Goal: Transaction & Acquisition: Purchase product/service

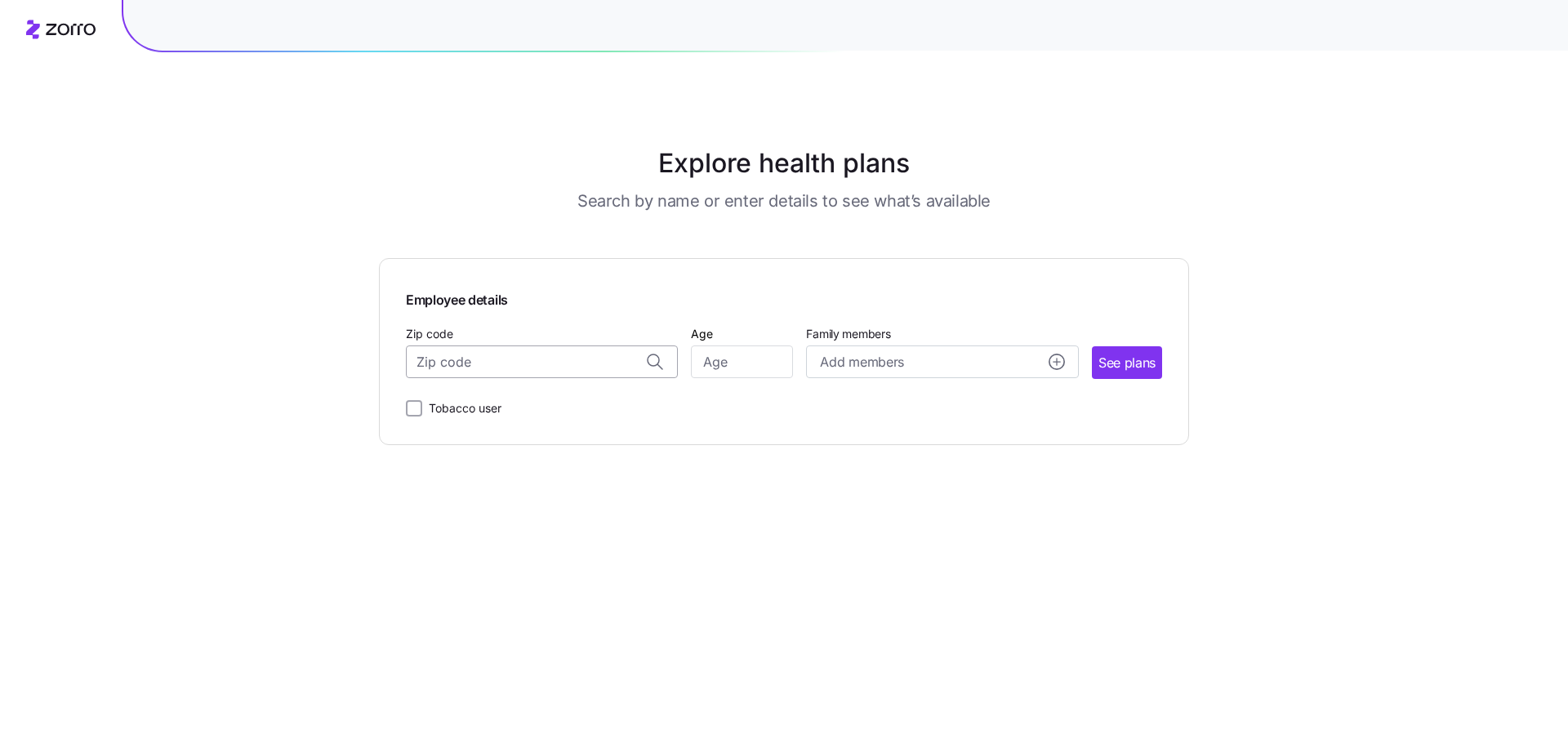
click at [499, 367] on input "Zip code" at bounding box center [542, 361] width 272 height 32
click at [516, 367] on input "Zip code" at bounding box center [542, 361] width 272 height 32
click at [548, 367] on input "Zip code" at bounding box center [542, 361] width 272 height 32
click at [470, 365] on input "Zip code" at bounding box center [542, 361] width 272 height 32
click at [514, 357] on input "Zip code" at bounding box center [542, 361] width 272 height 32
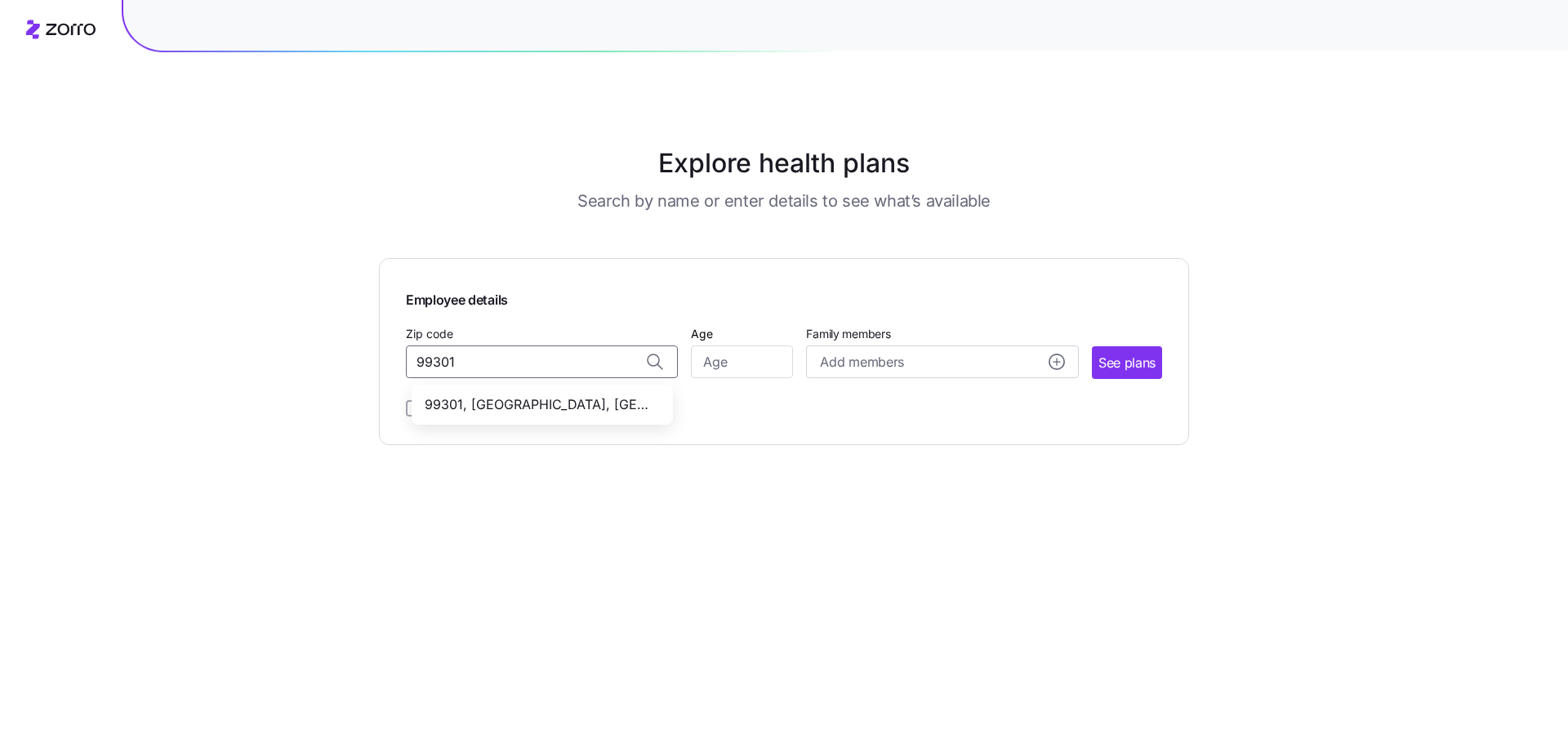
click at [485, 397] on span "99301, [GEOGRAPHIC_DATA], [GEOGRAPHIC_DATA]" at bounding box center [539, 404] width 229 height 21
type input "99301, [GEOGRAPHIC_DATA], [GEOGRAPHIC_DATA]"
click at [750, 363] on input "Age" at bounding box center [741, 361] width 102 height 32
type input "61"
click at [876, 368] on span "Add members" at bounding box center [861, 362] width 84 height 21
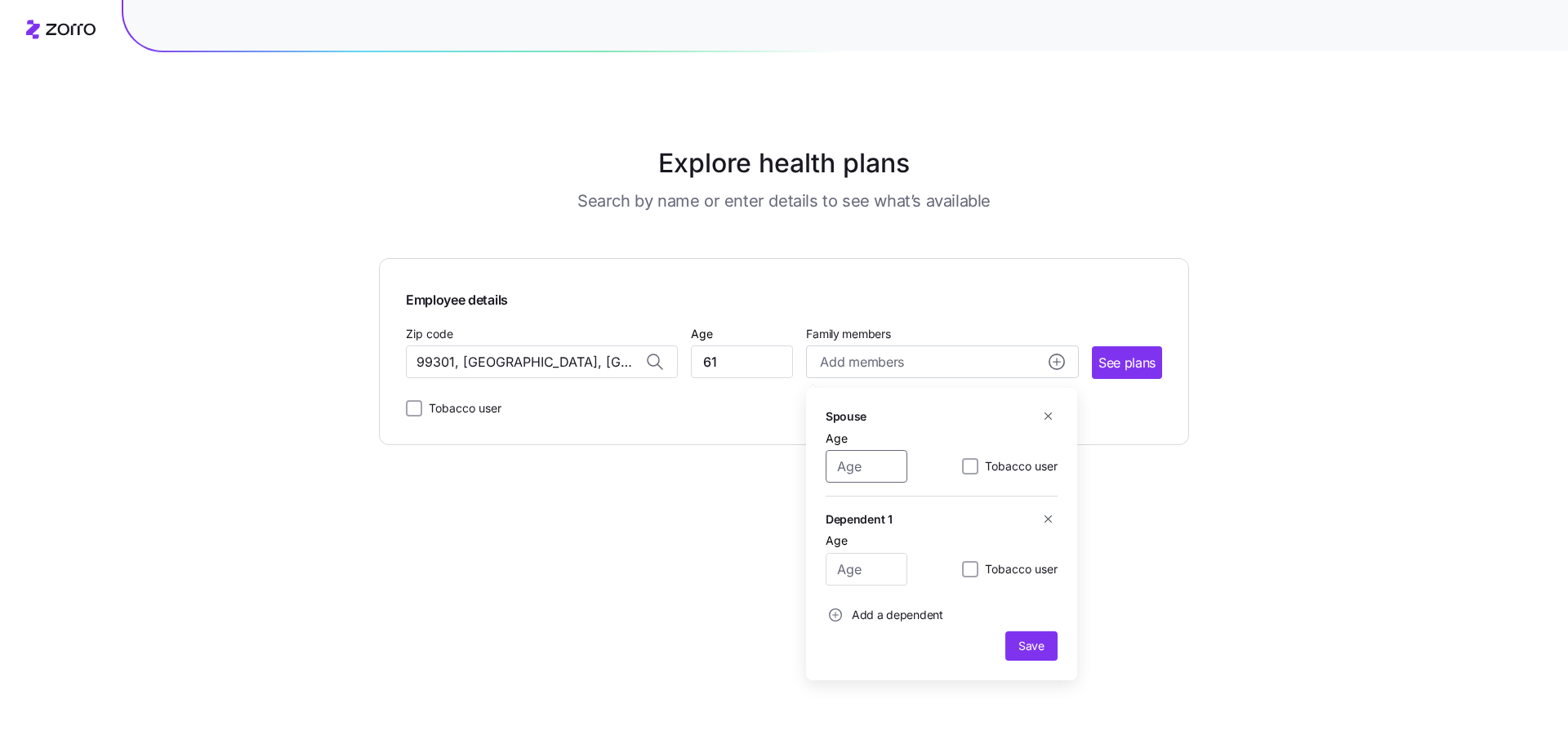
click at [851, 476] on input "Age" at bounding box center [866, 466] width 82 height 32
type input "61"
click at [1040, 657] on button "Save" at bounding box center [1031, 645] width 52 height 29
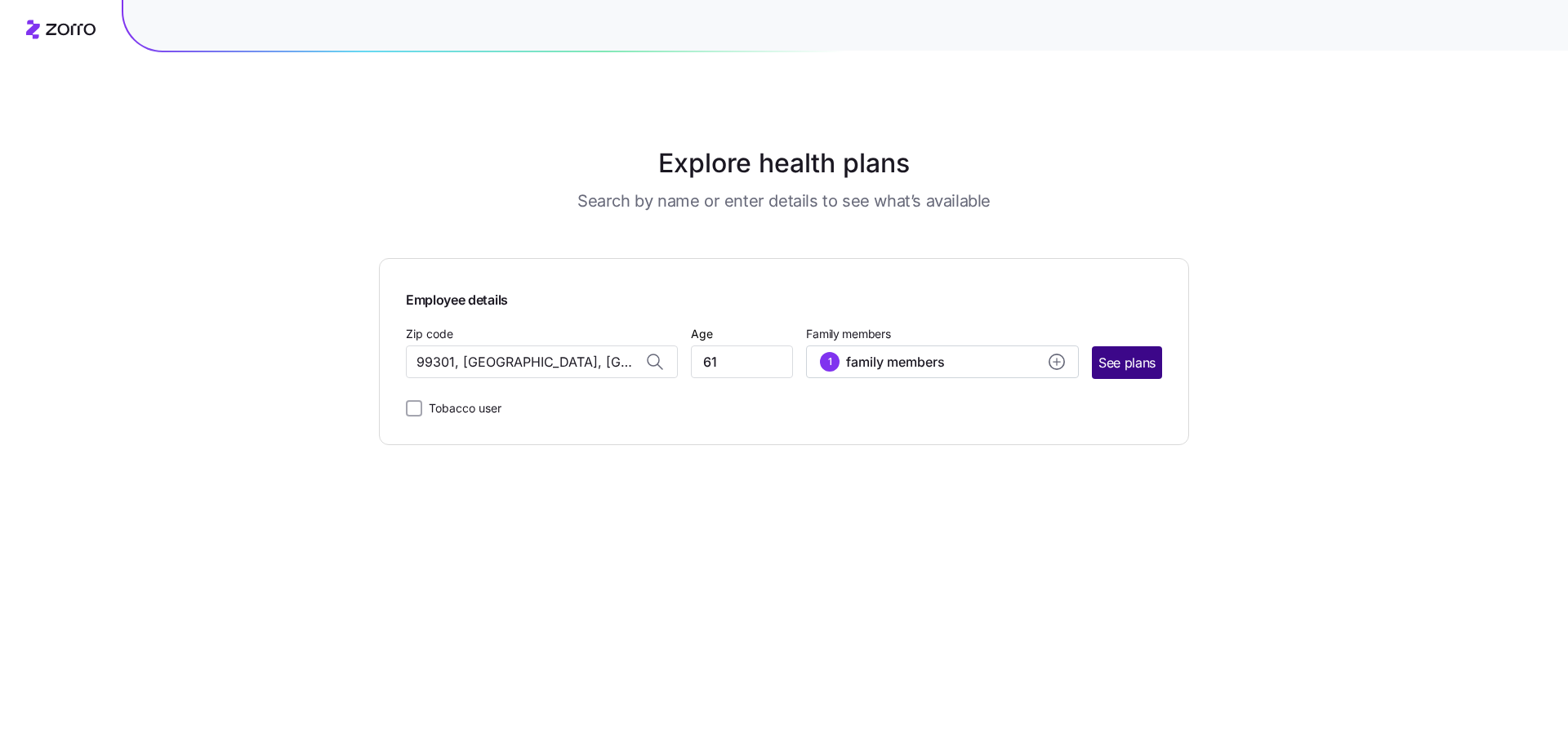
click at [1131, 366] on span "See plans" at bounding box center [1127, 363] width 57 height 21
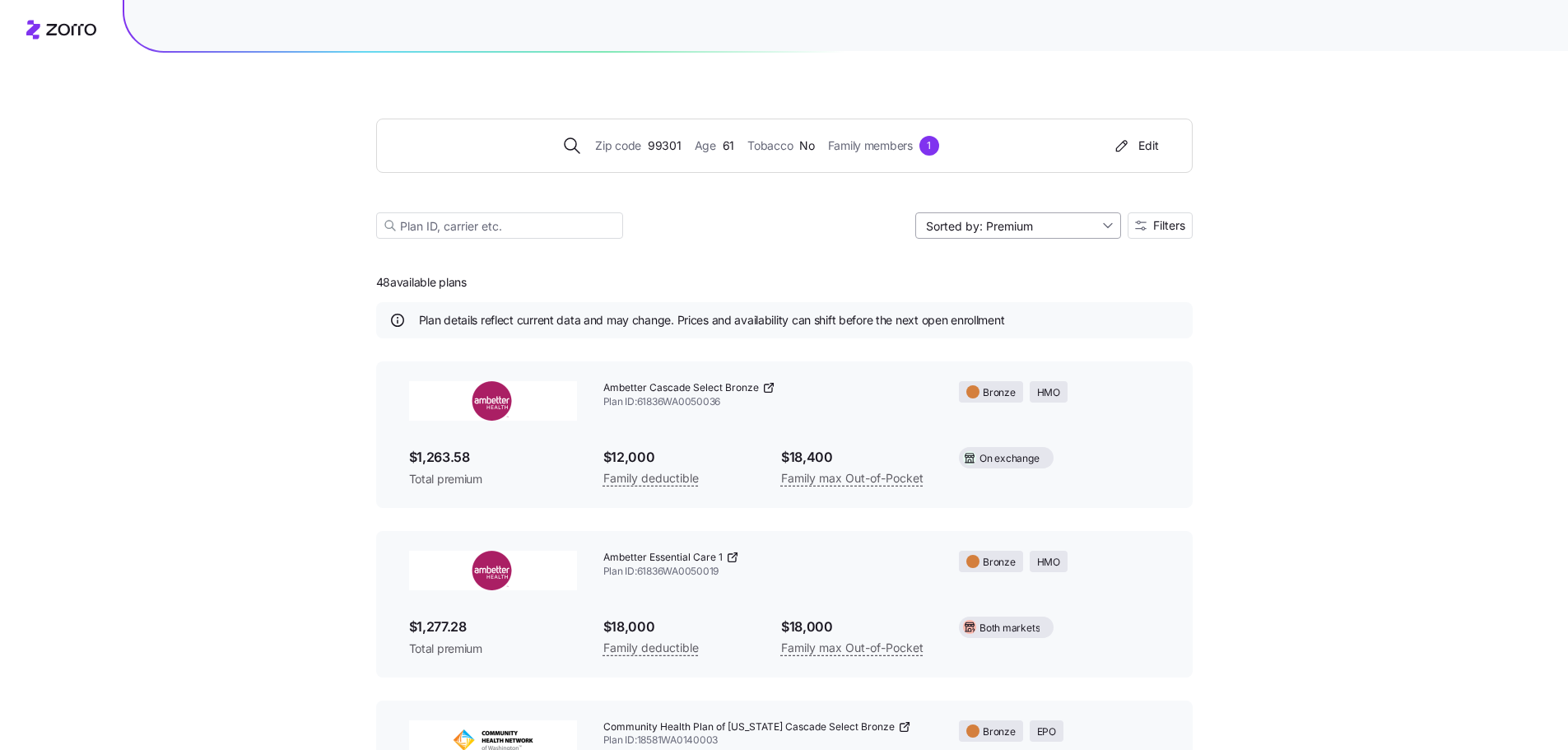
click at [1064, 223] on input "Sorted by: Premium" at bounding box center [1019, 226] width 206 height 27
click at [1151, 218] on button "Filters" at bounding box center [1161, 226] width 65 height 27
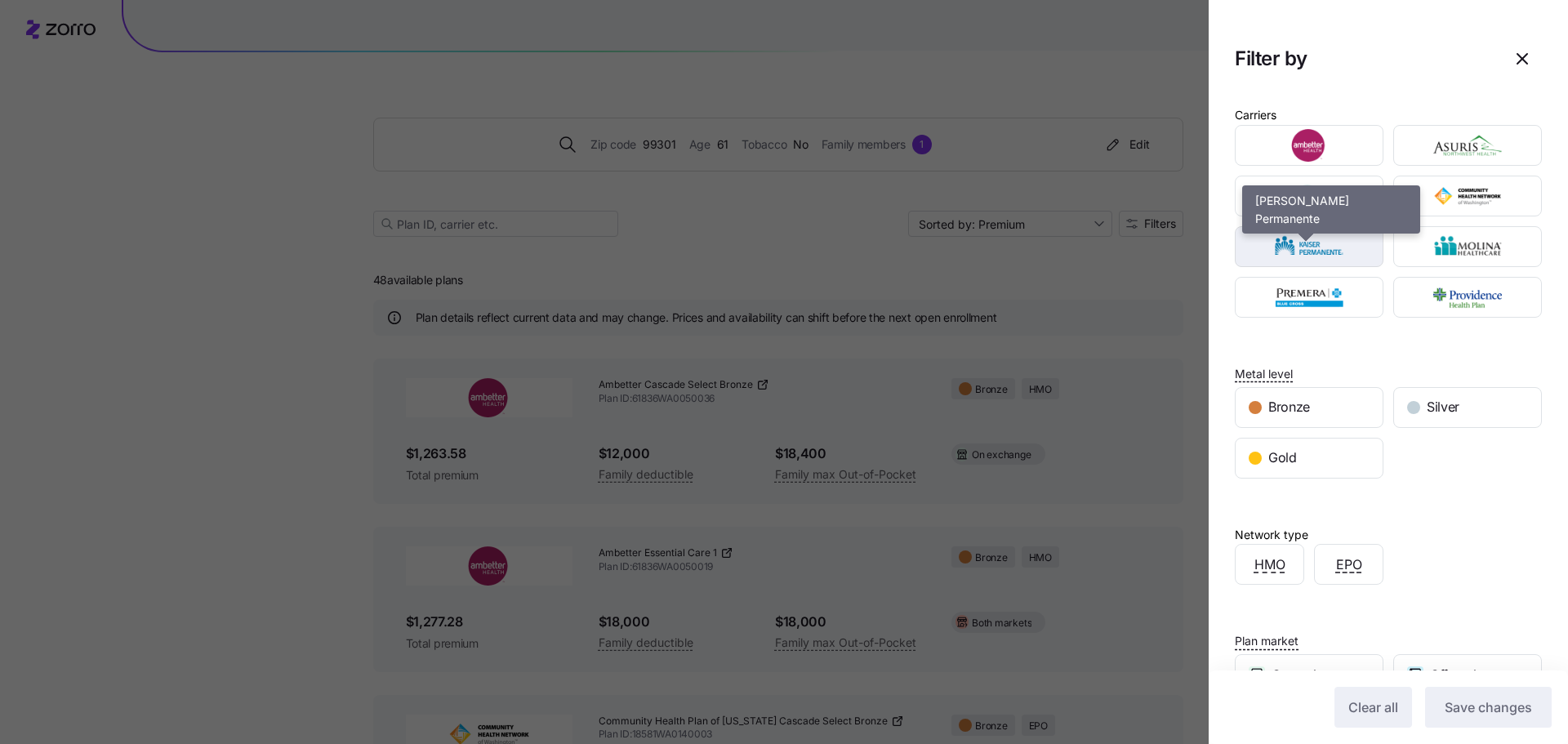
click at [1334, 244] on img "button" at bounding box center [1310, 246] width 120 height 32
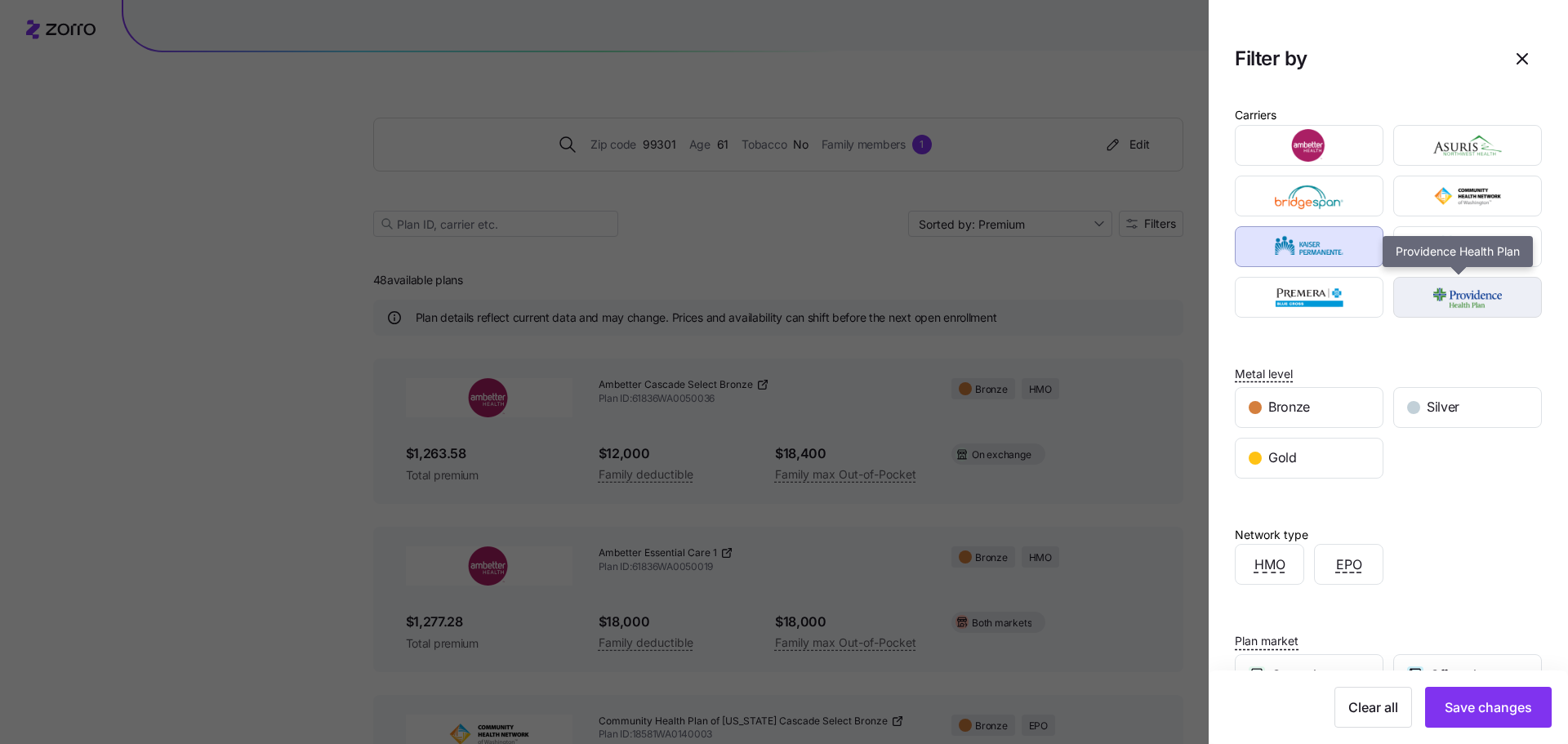
click at [1453, 299] on img "button" at bounding box center [1468, 297] width 120 height 32
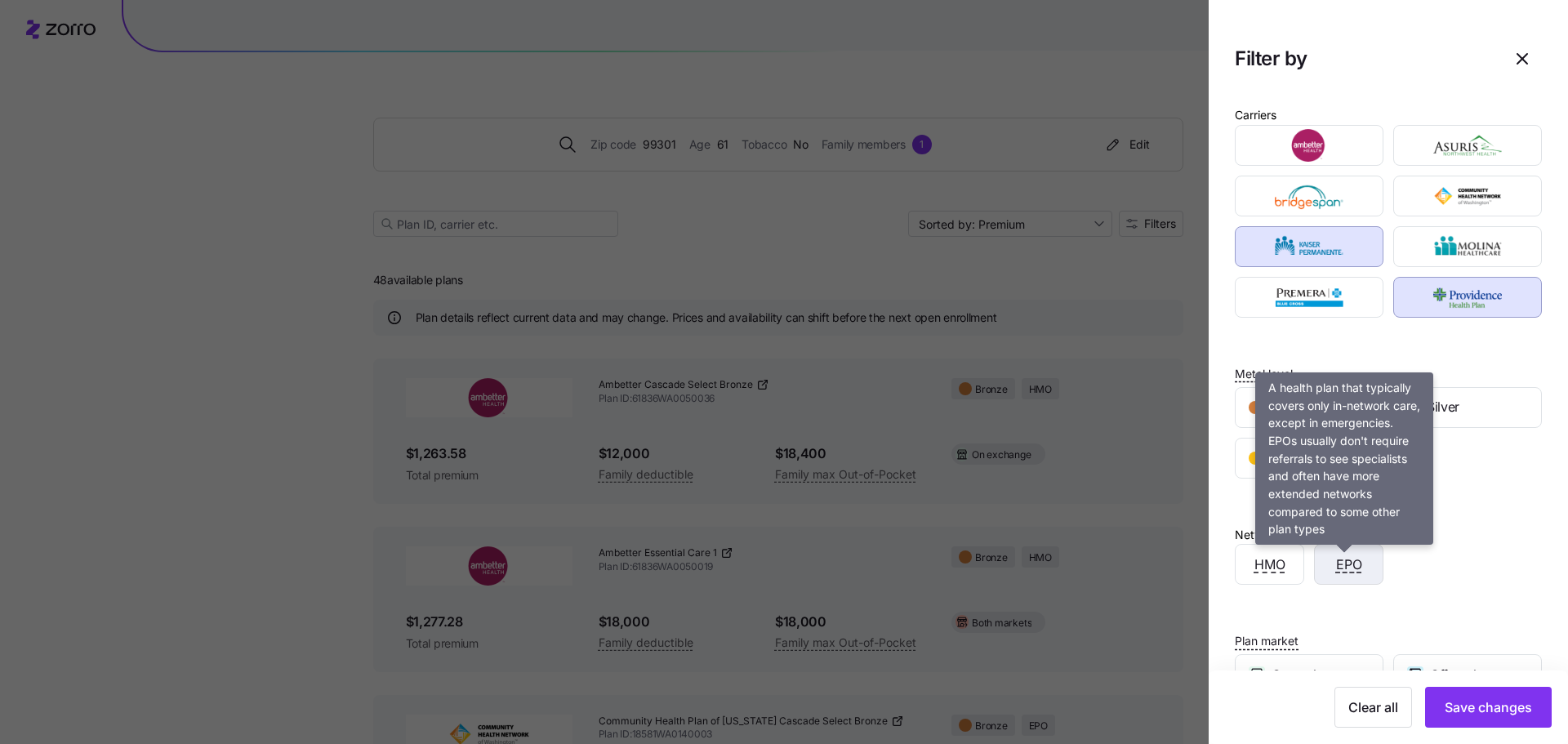
click at [1344, 563] on span "EPO" at bounding box center [1349, 565] width 27 height 21
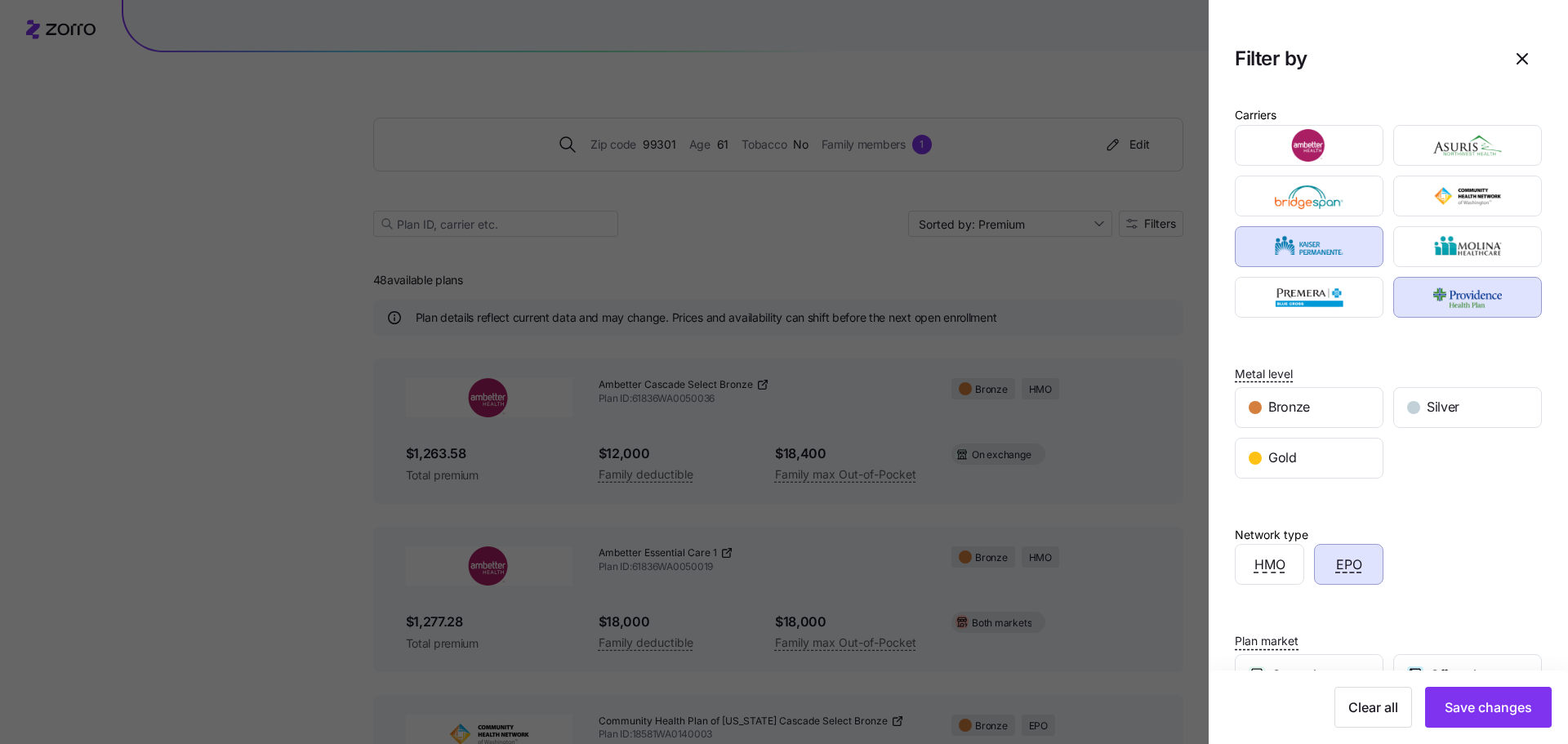
click at [1425, 563] on div "HMO EPO" at bounding box center [1388, 564] width 317 height 51
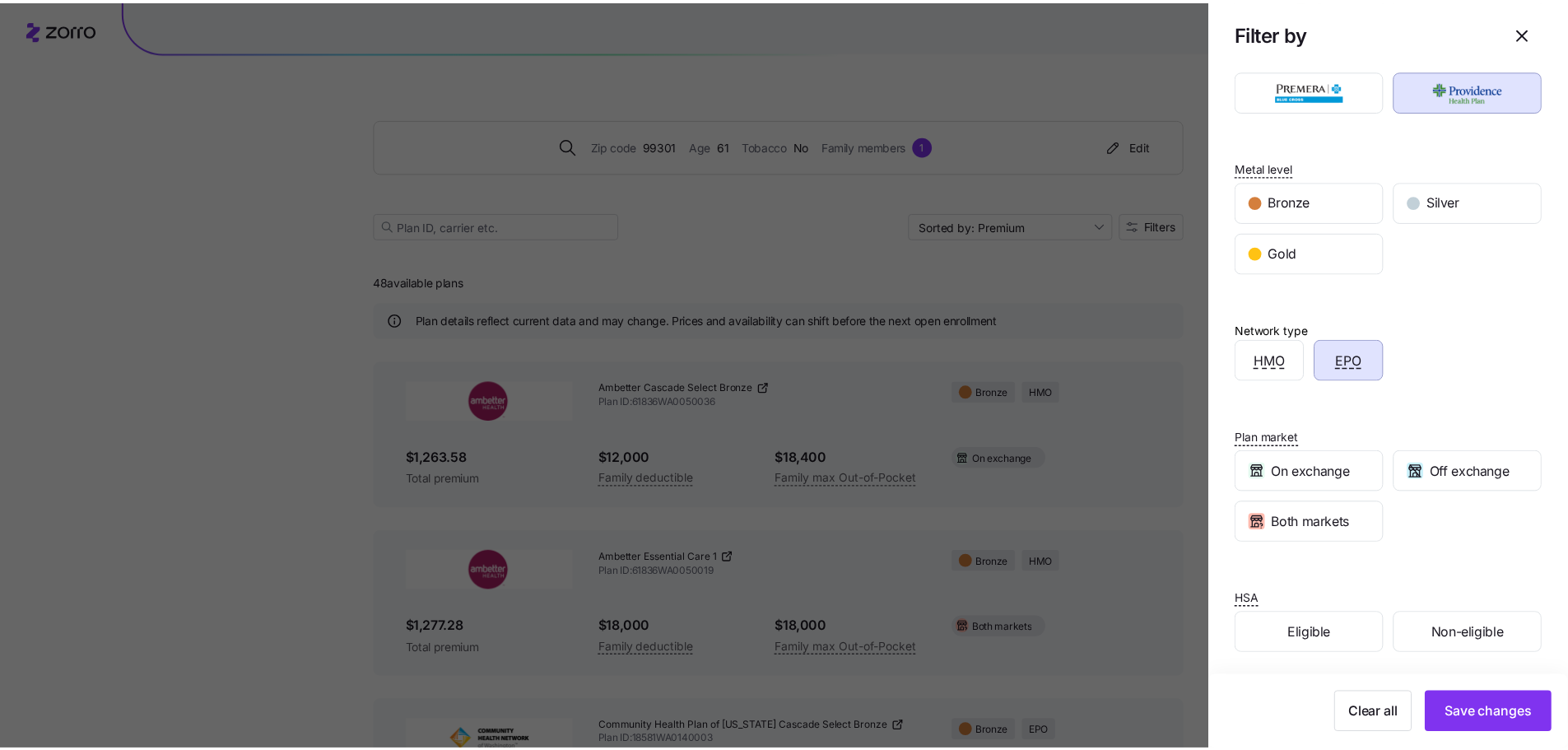
scroll to position [213, 0]
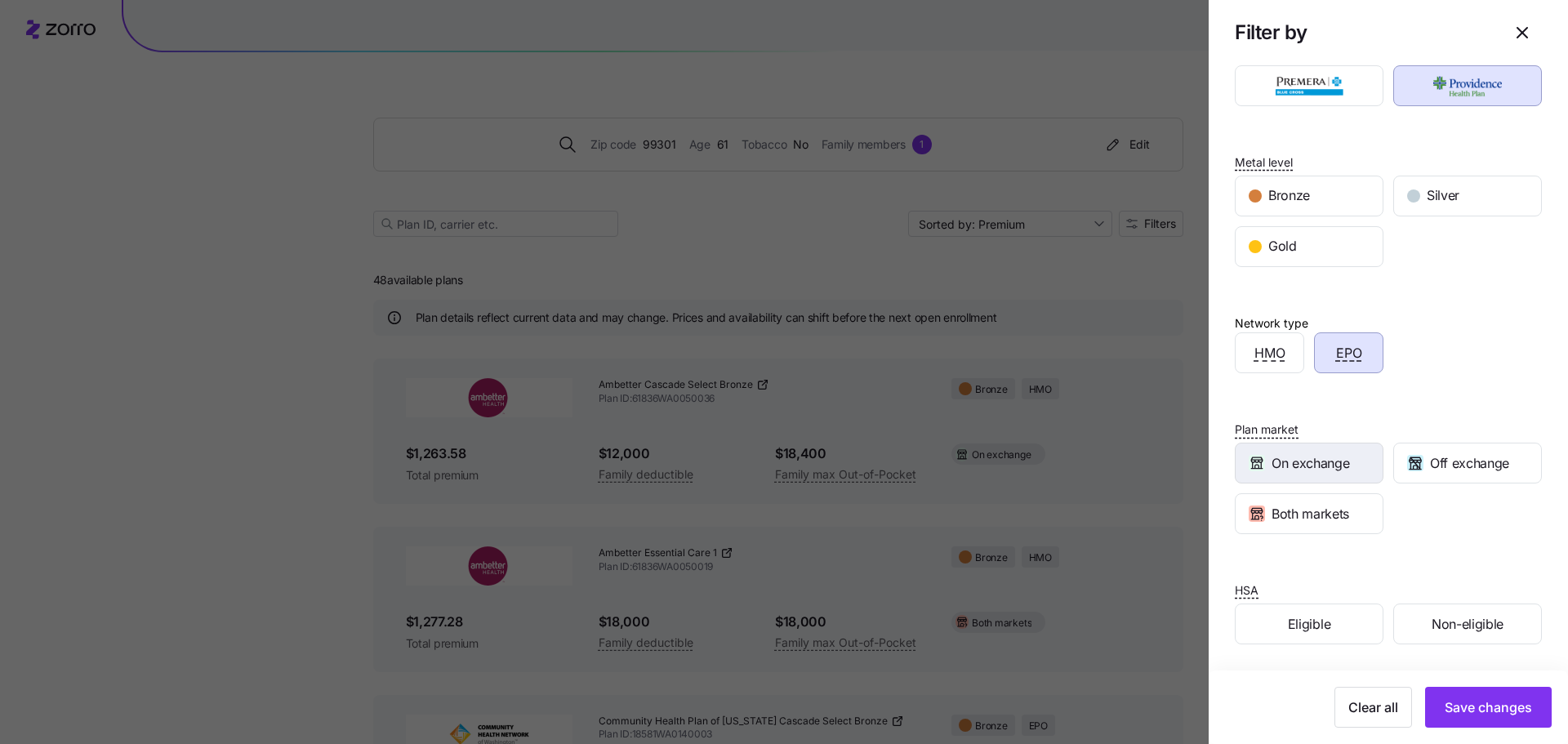
click at [1295, 458] on span "On exchange" at bounding box center [1310, 463] width 78 height 21
click at [1474, 706] on span "Save changes" at bounding box center [1488, 708] width 88 height 20
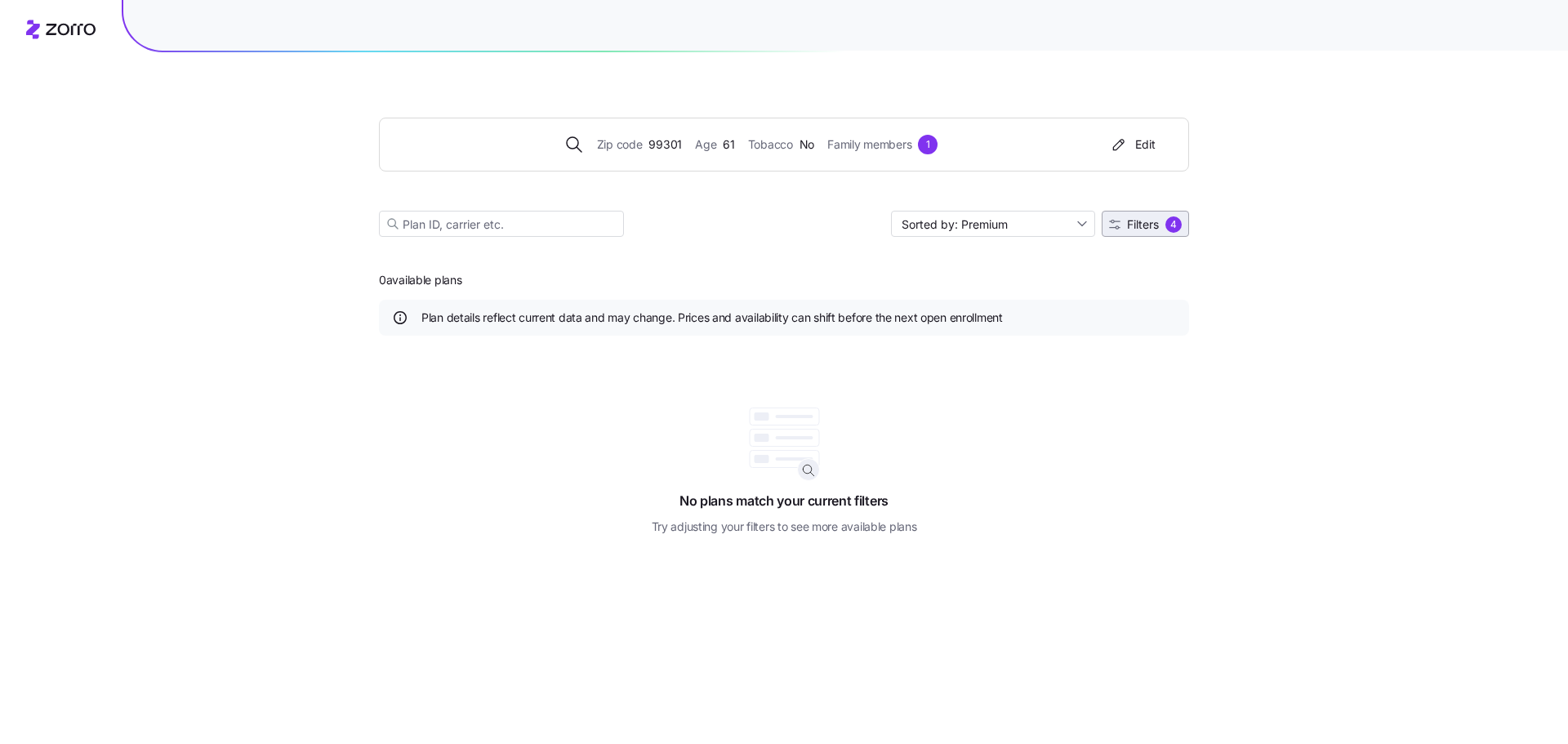
click at [1117, 218] on span "Filters 4" at bounding box center [1146, 225] width 73 height 17
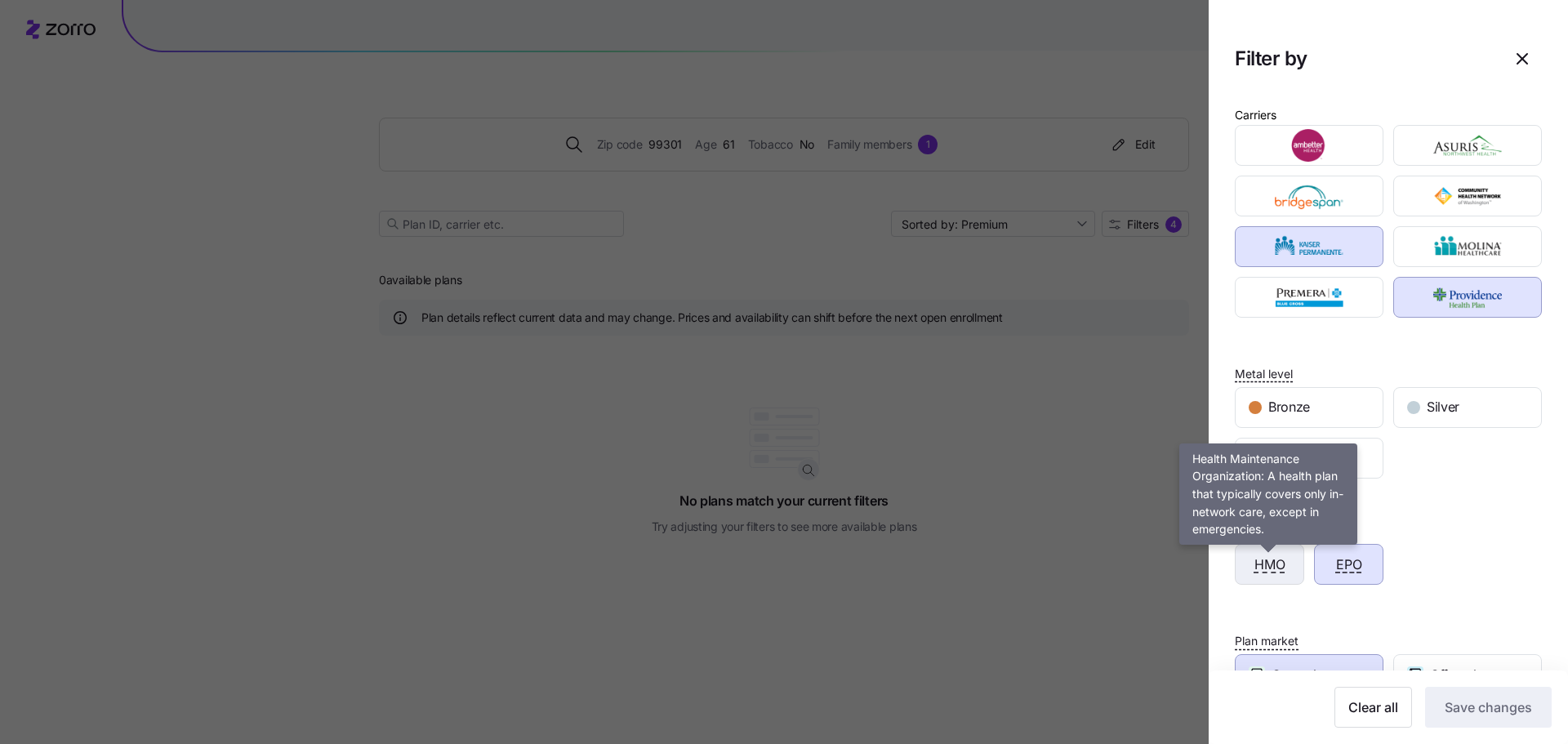
click at [1270, 570] on span "HMO" at bounding box center [1270, 565] width 31 height 21
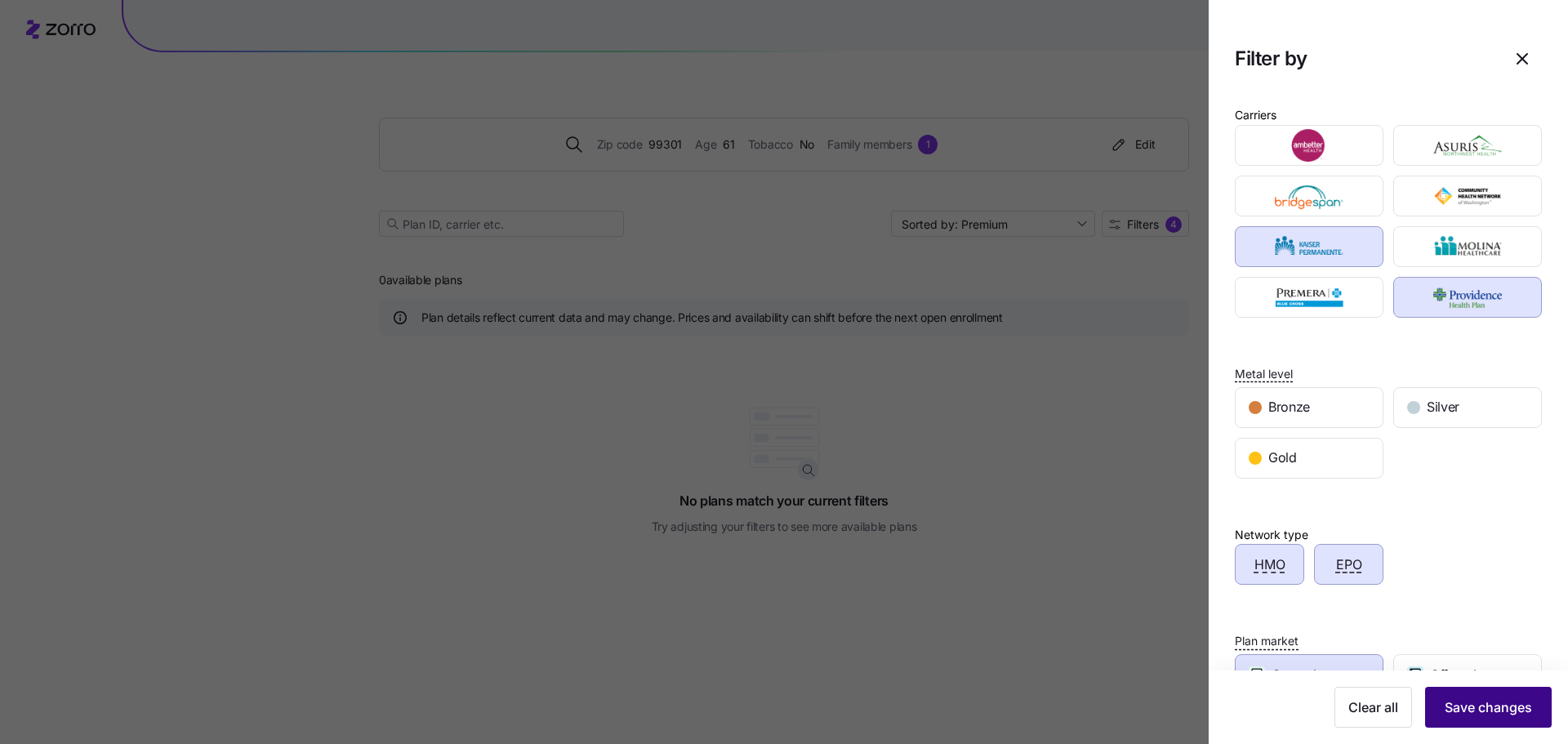
click at [1458, 711] on span "Save changes" at bounding box center [1488, 708] width 88 height 20
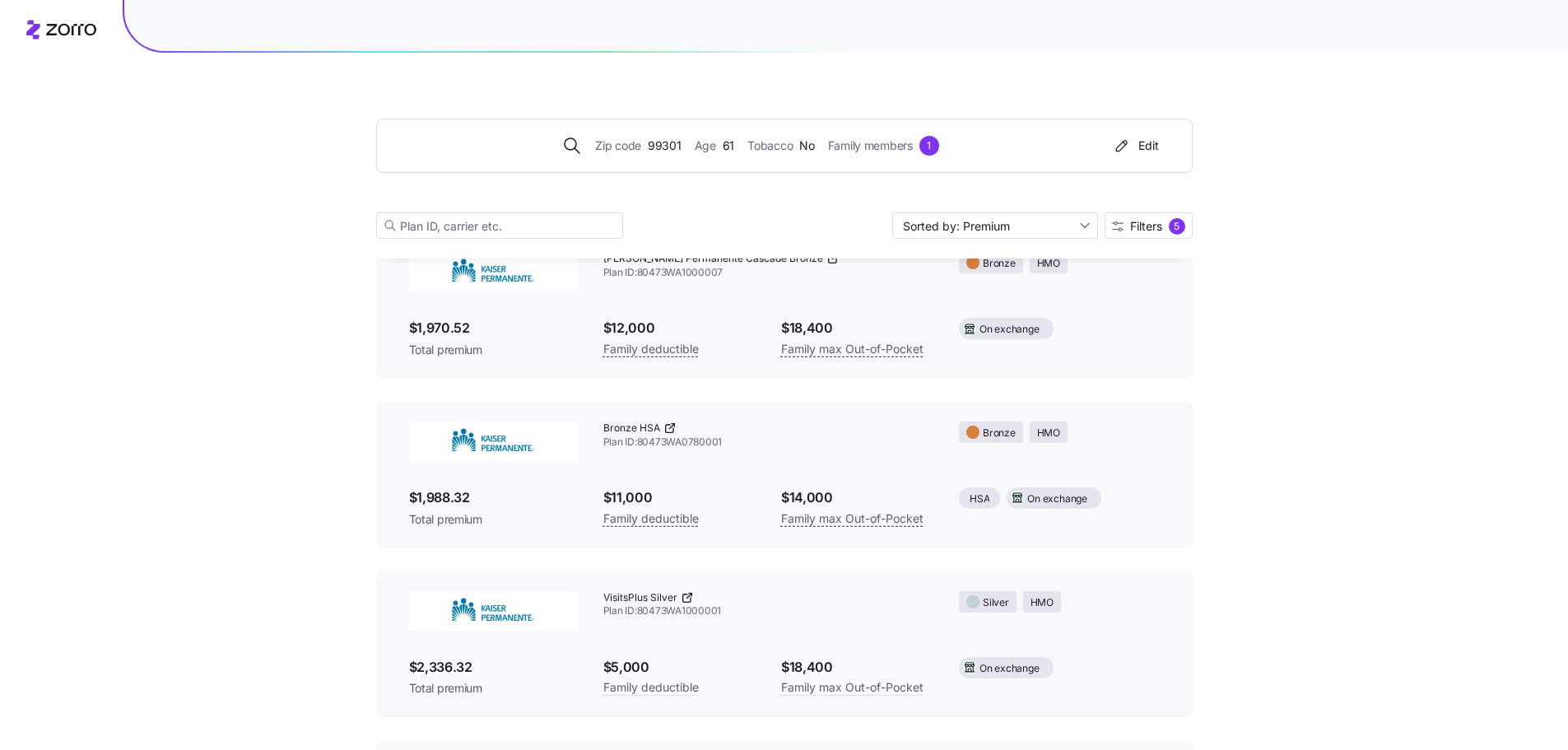
scroll to position [0, 0]
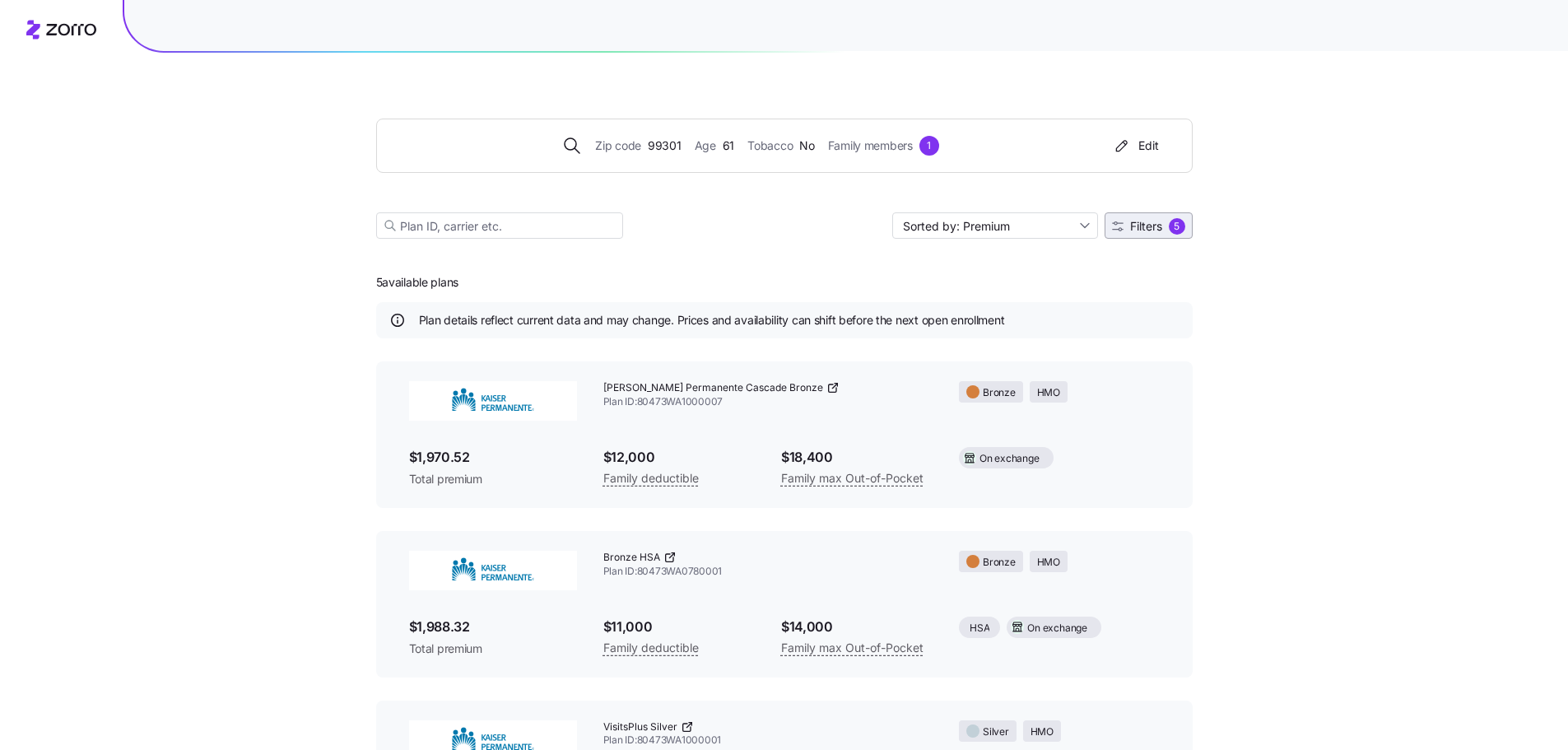
click at [1174, 230] on div "5" at bounding box center [1177, 226] width 17 height 17
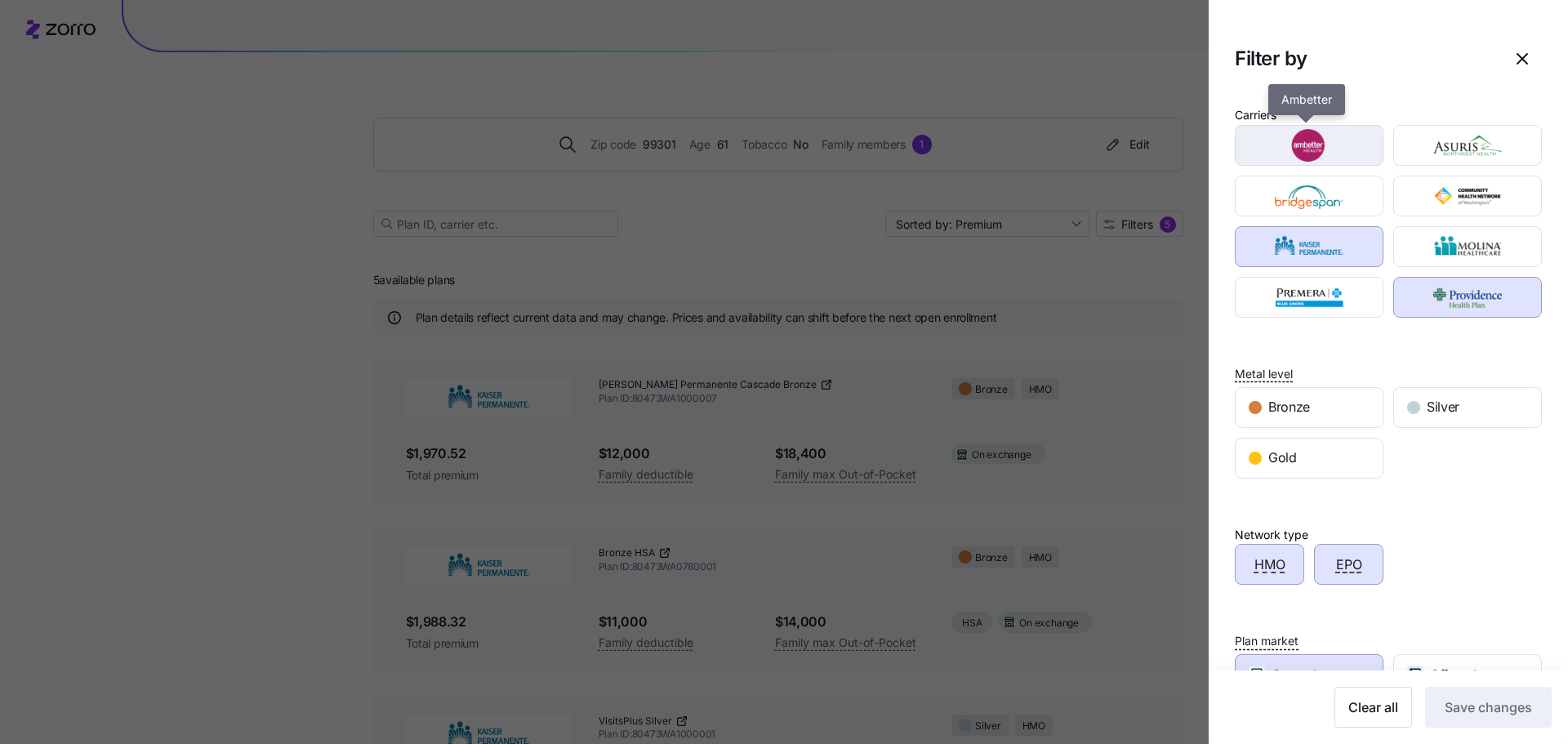
click at [1314, 158] on img "button" at bounding box center [1310, 145] width 120 height 32
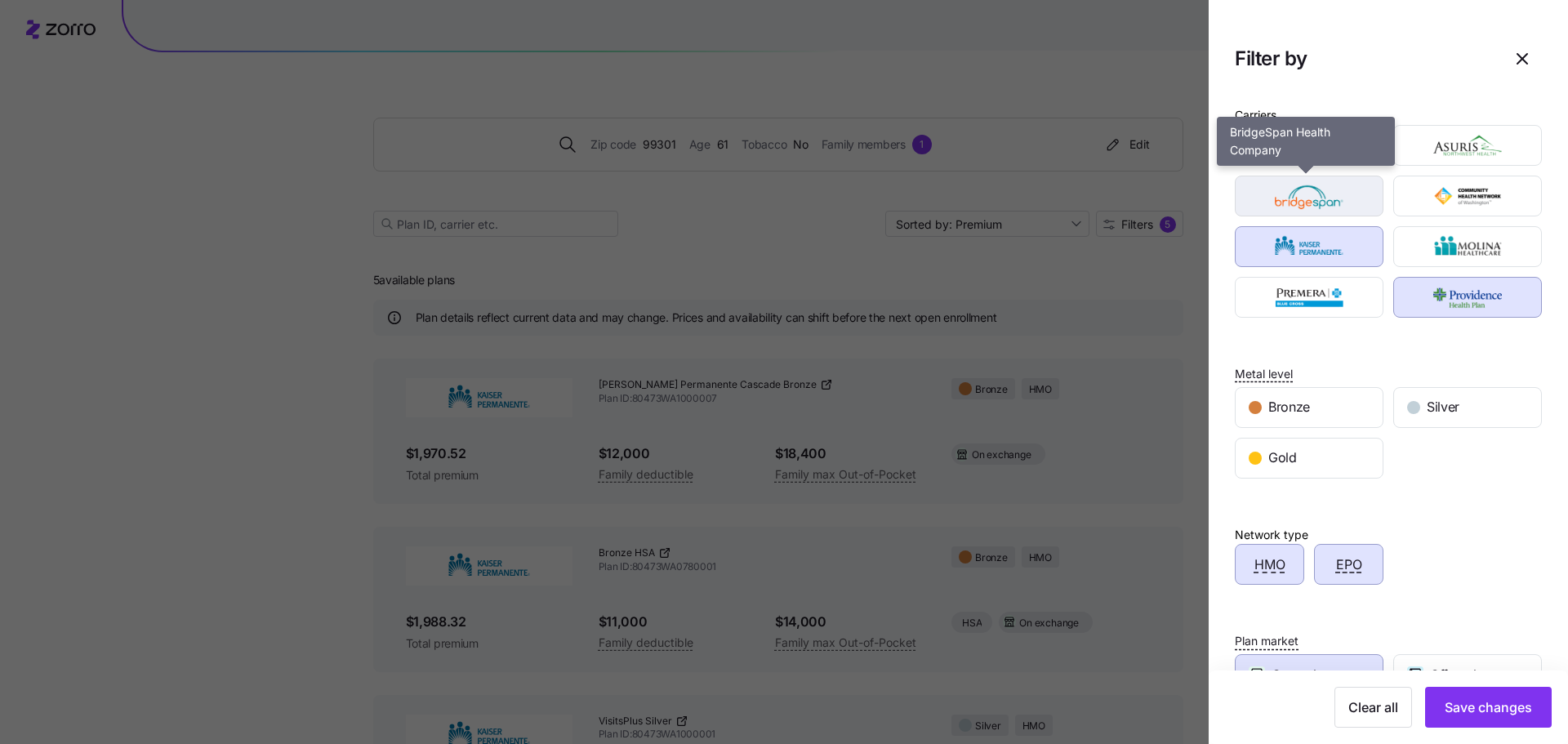
click at [1297, 200] on img "button" at bounding box center [1310, 196] width 120 height 32
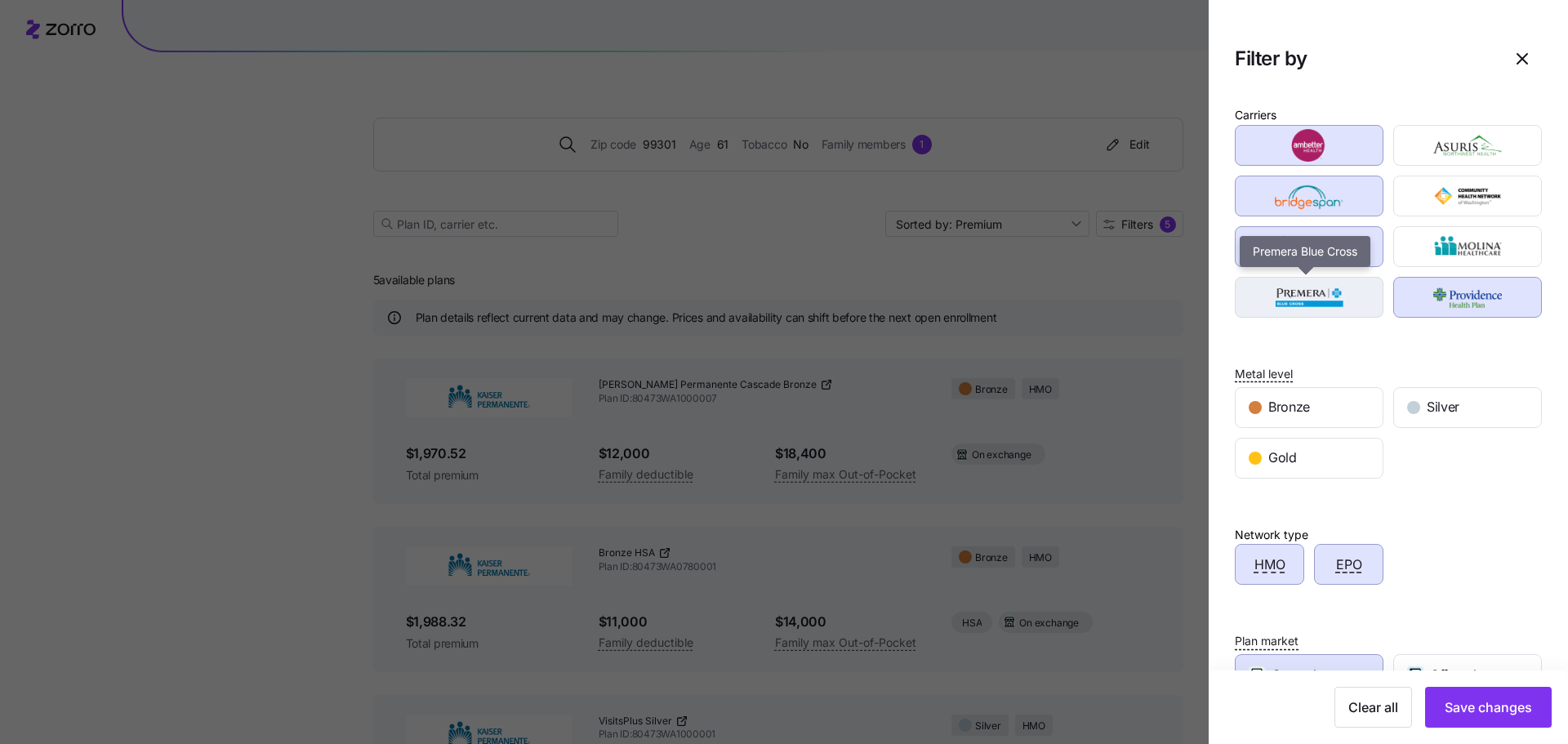
click at [1291, 298] on img "button" at bounding box center [1310, 297] width 120 height 32
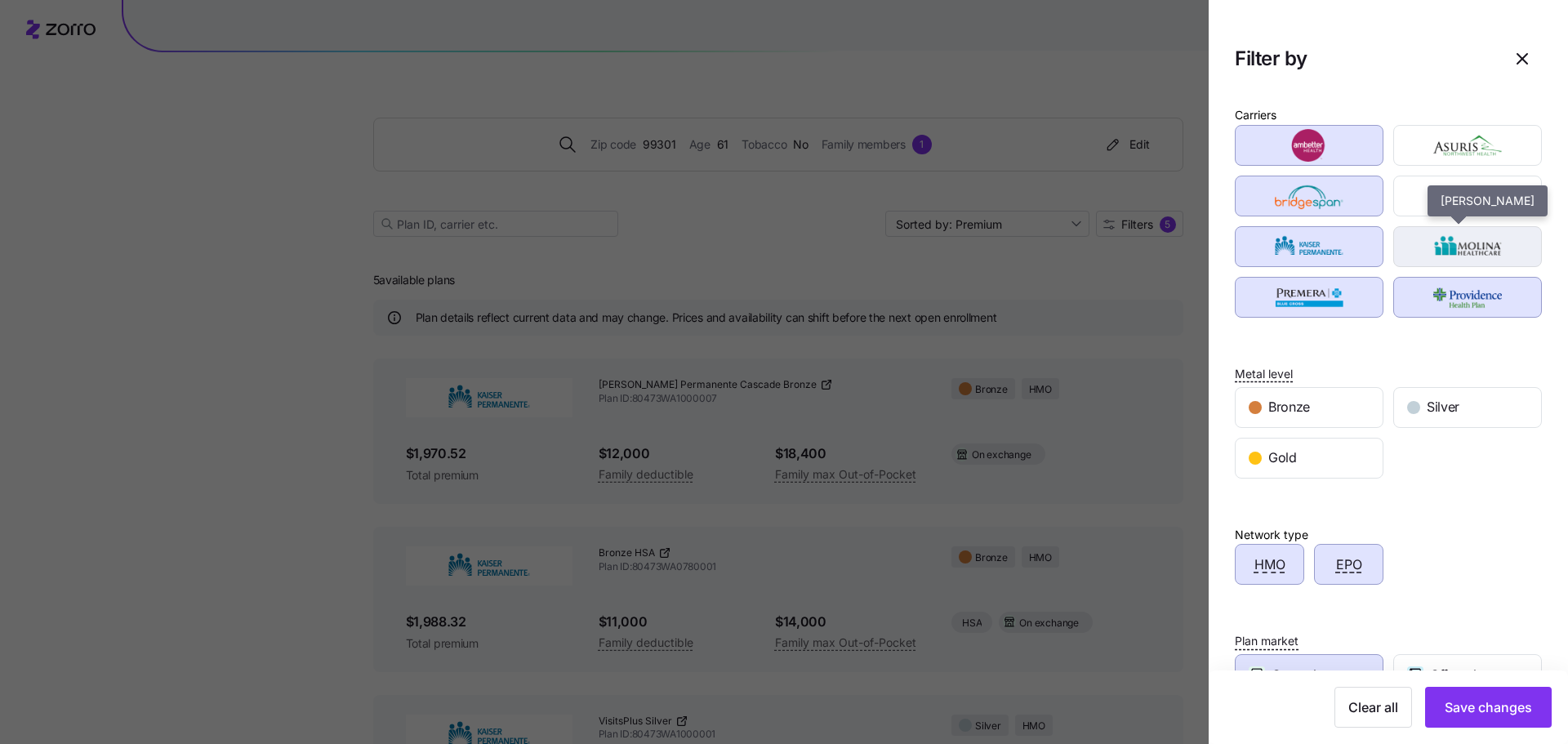
click at [1461, 247] on img "button" at bounding box center [1468, 246] width 120 height 32
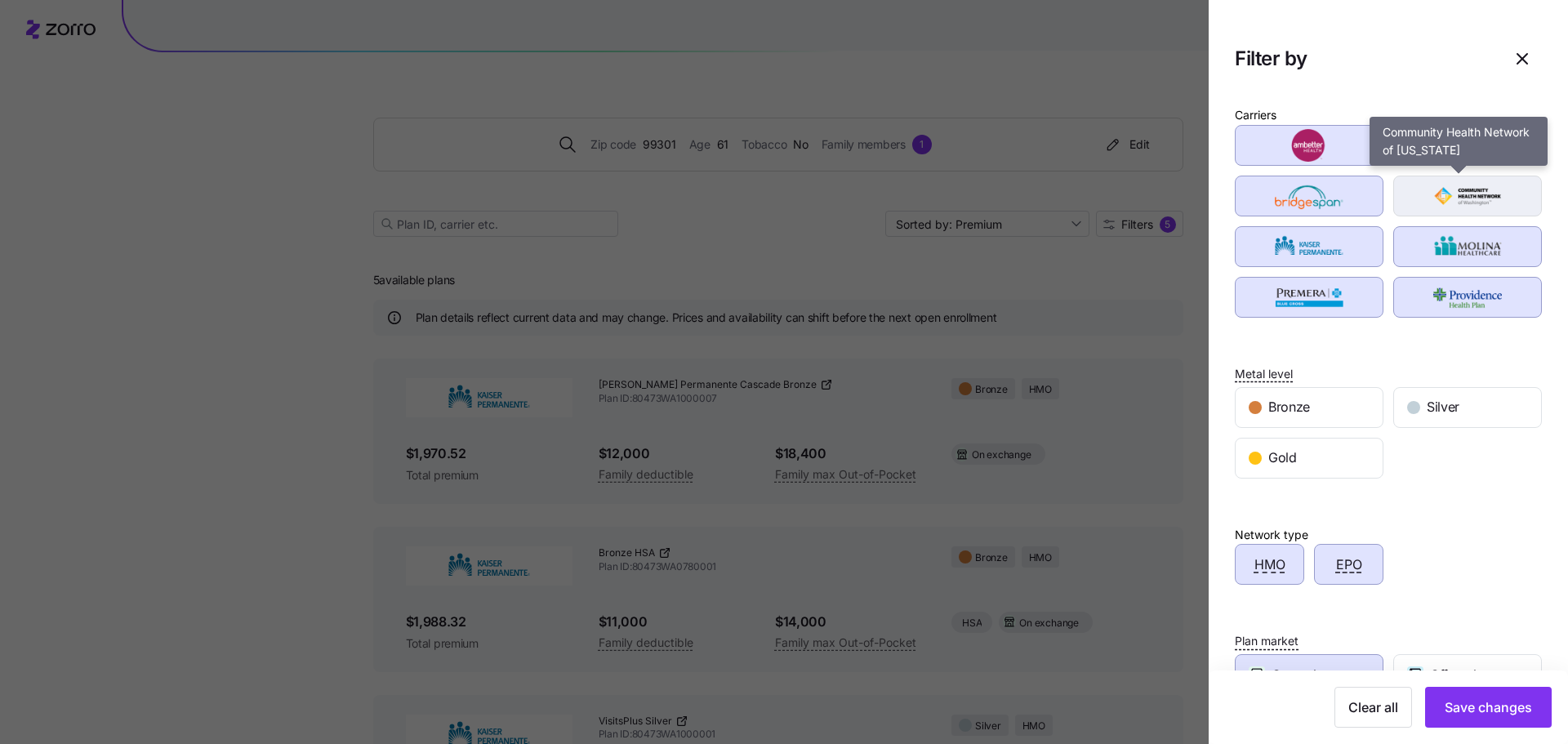
drag, startPoint x: 1461, startPoint y: 201, endPoint x: 1465, endPoint y: 147, distance: 54.1
click at [1461, 200] on img "button" at bounding box center [1468, 196] width 120 height 32
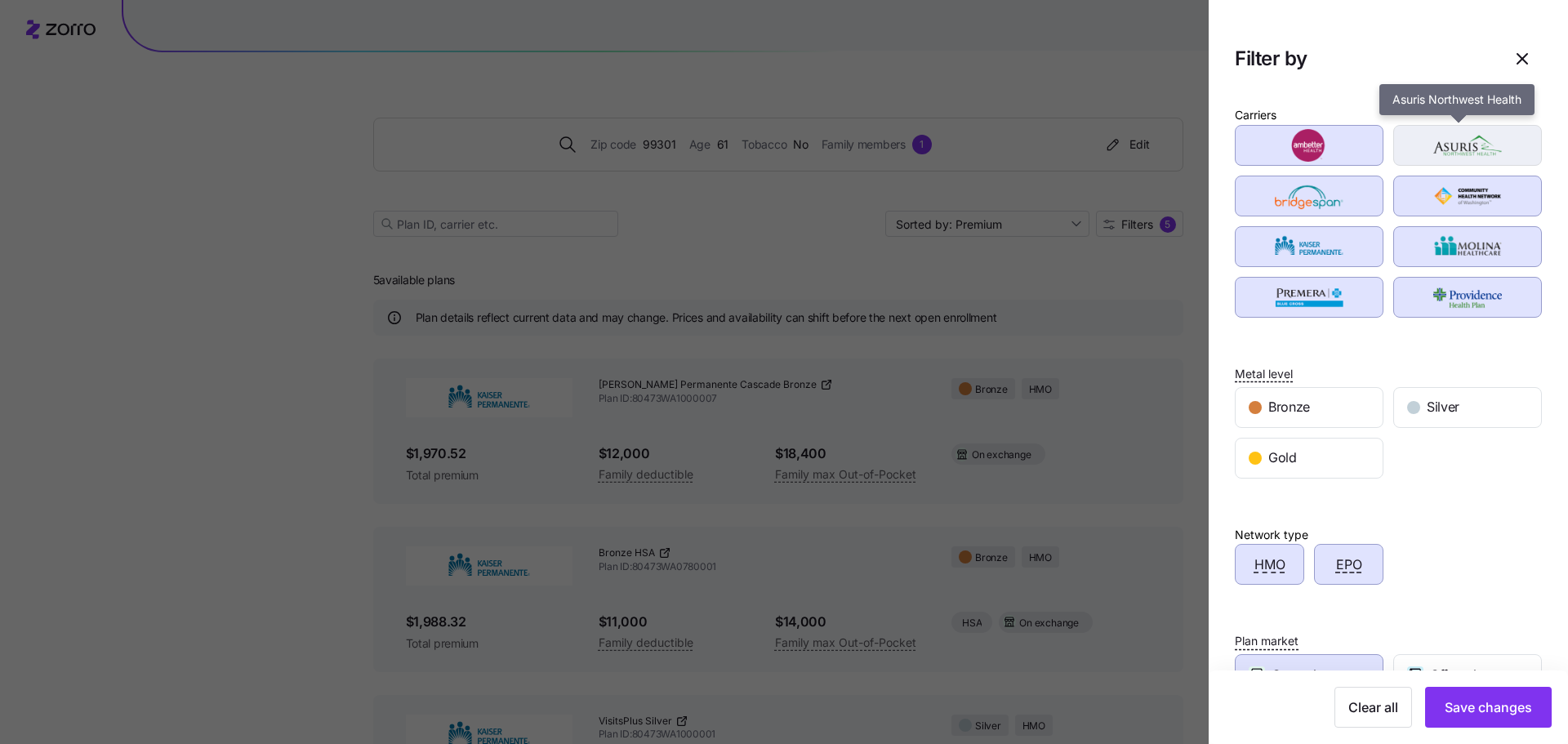
click at [1465, 147] on img "button" at bounding box center [1468, 145] width 120 height 32
click at [1433, 542] on div "Network type HMO EPO" at bounding box center [1388, 555] width 307 height 61
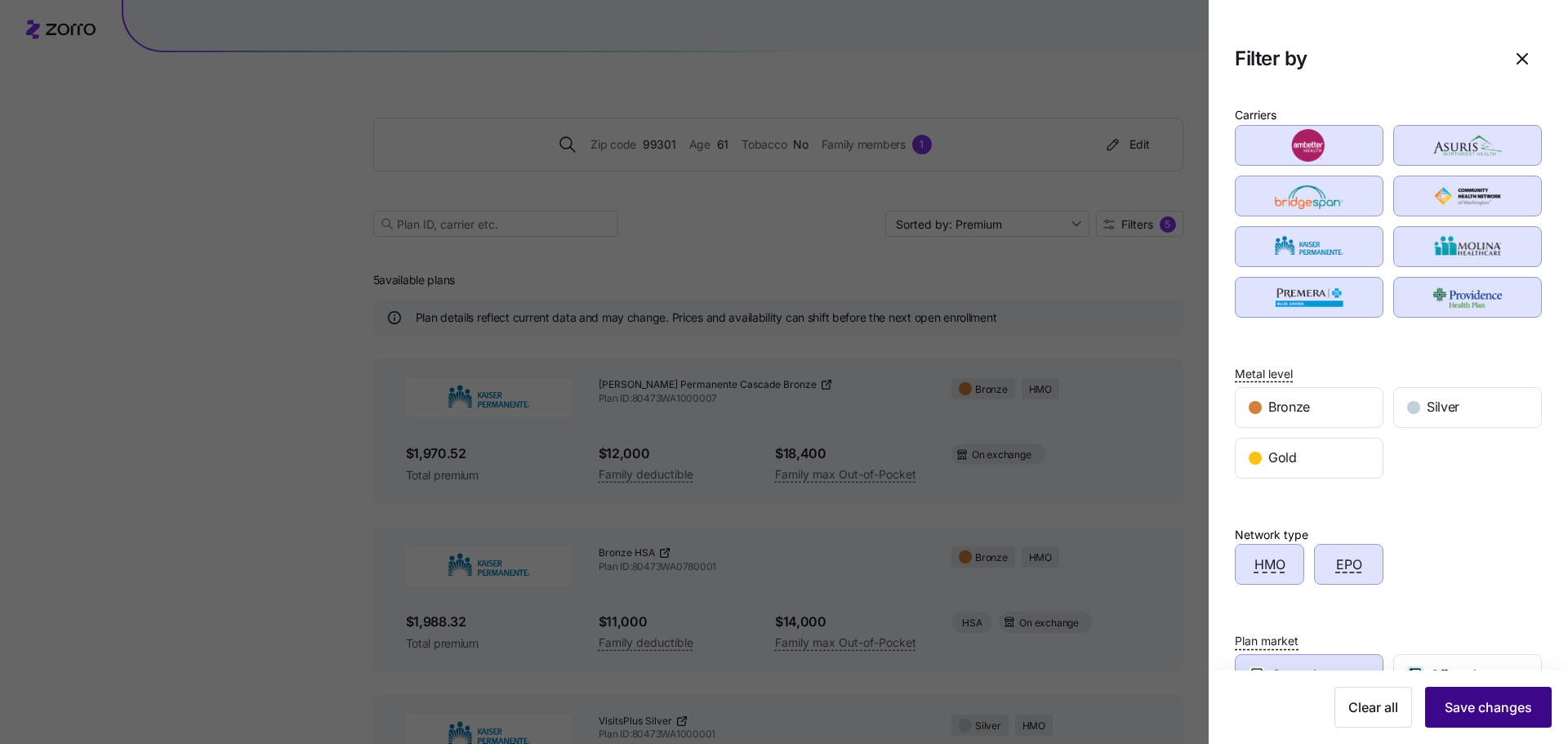
click at [1469, 707] on span "Save changes" at bounding box center [1488, 708] width 88 height 20
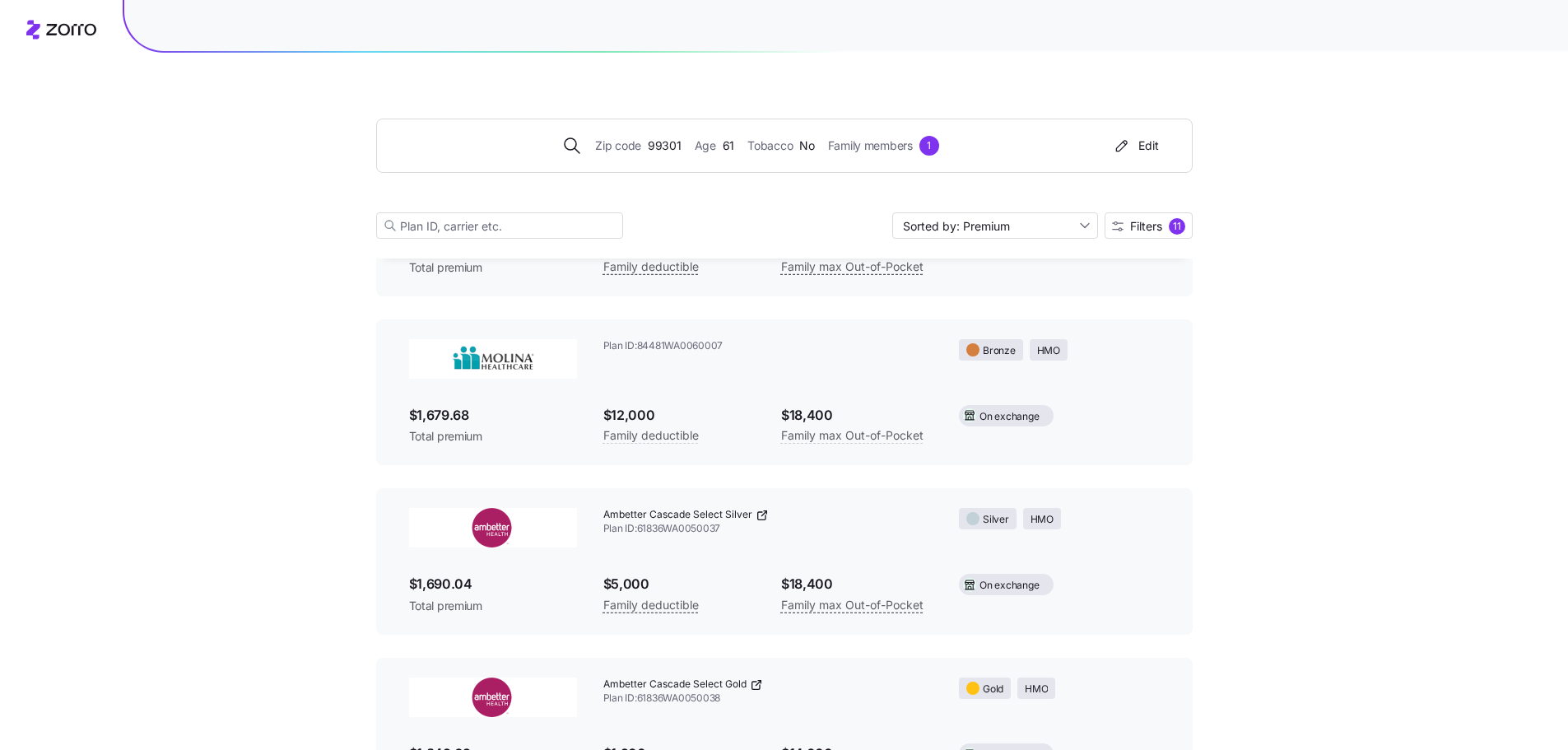
scroll to position [329, 0]
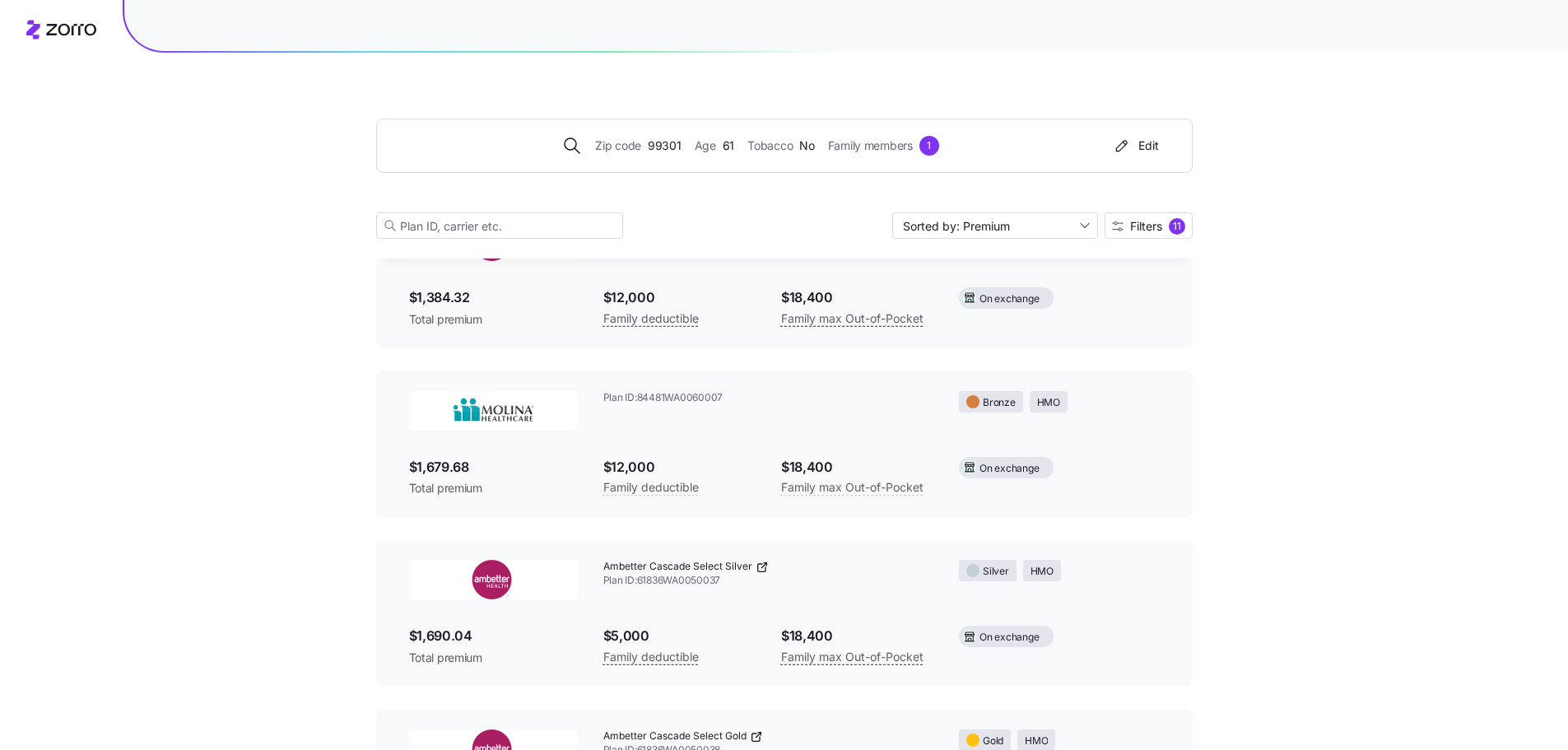
click at [635, 569] on span "Ambetter Cascade Select Silver" at bounding box center [678, 567] width 149 height 14
click at [481, 580] on img at bounding box center [493, 580] width 168 height 39
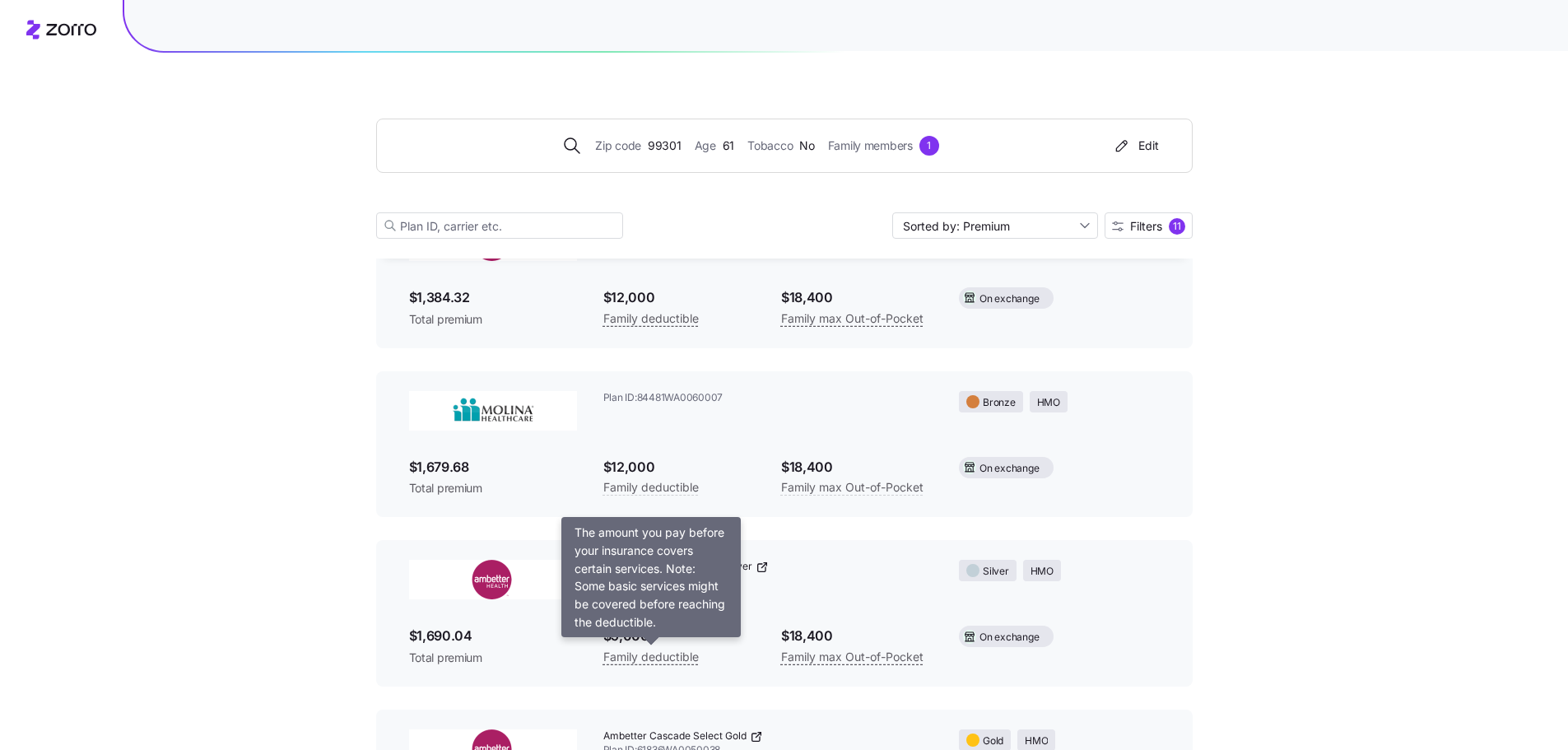
click at [660, 660] on span "Family deductible" at bounding box center [651, 657] width 95 height 20
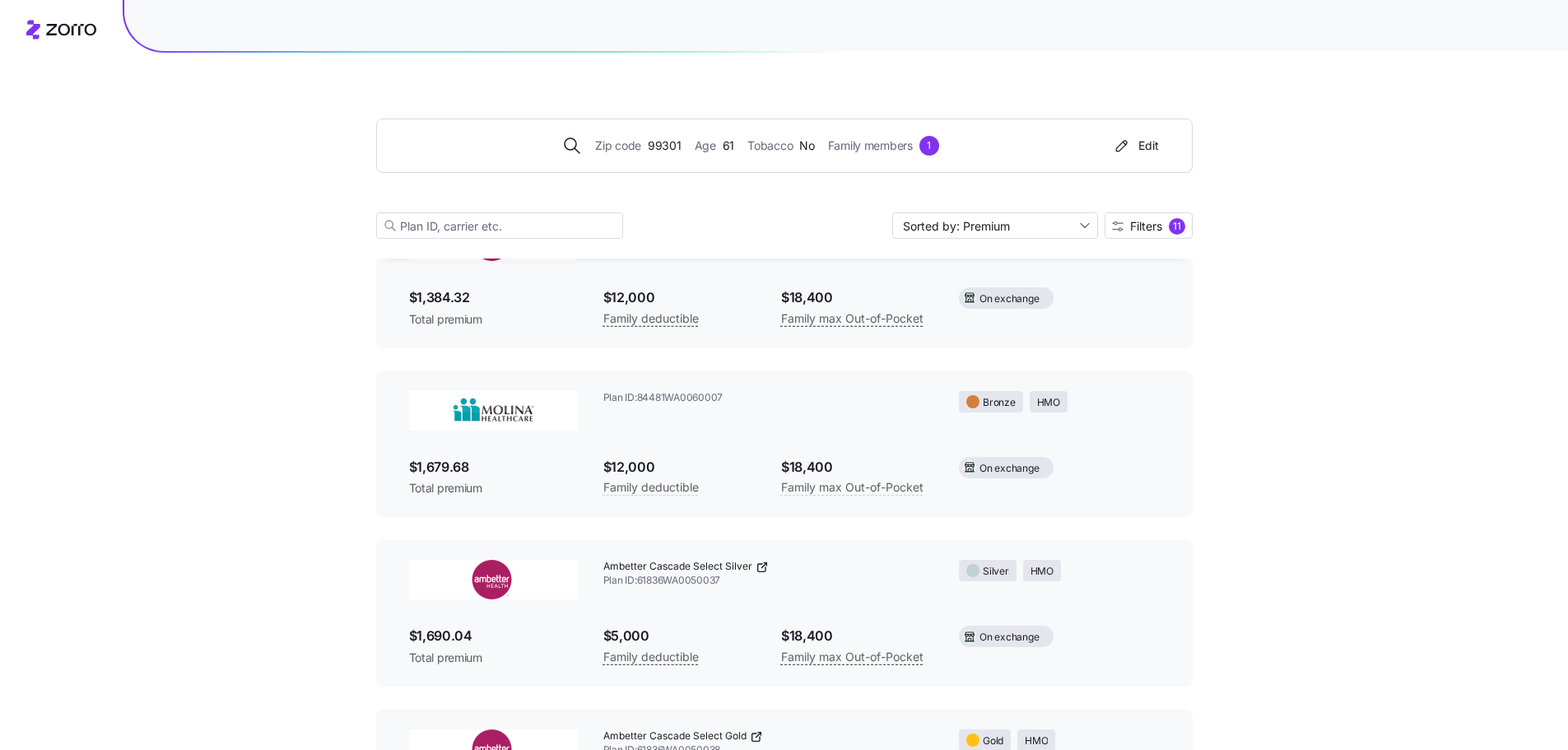
click at [766, 565] on icon at bounding box center [762, 568] width 13 height 13
